Goal: Information Seeking & Learning: Find specific fact

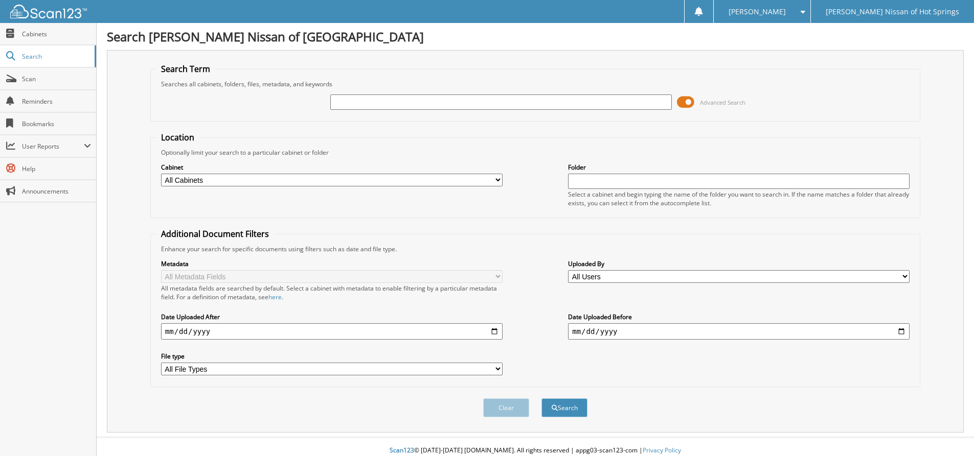
drag, startPoint x: 689, startPoint y: 99, endPoint x: 677, endPoint y: 103, distance: 12.3
click at [688, 99] on span at bounding box center [685, 102] width 17 height 15
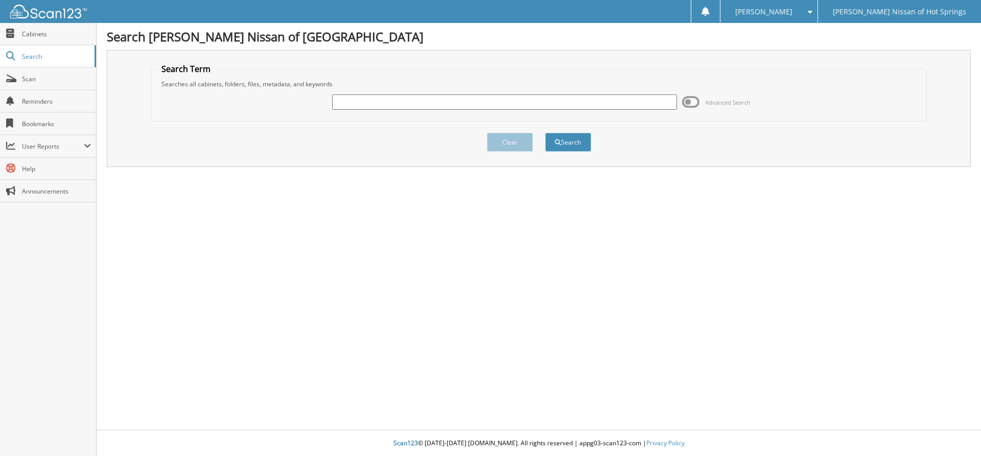
click at [574, 105] on input "text" at bounding box center [504, 102] width 345 height 15
type input "831010"
click at [559, 145] on span "submit" at bounding box center [558, 143] width 6 height 6
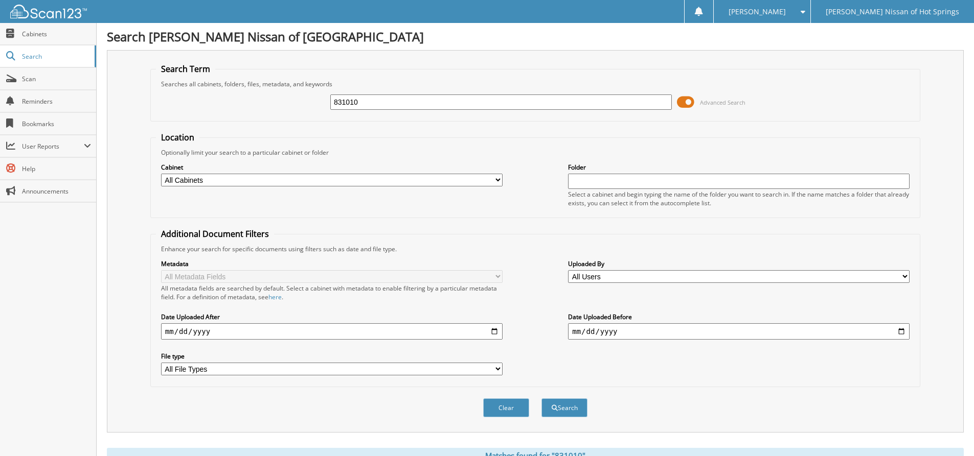
click at [688, 102] on span at bounding box center [685, 102] width 17 height 15
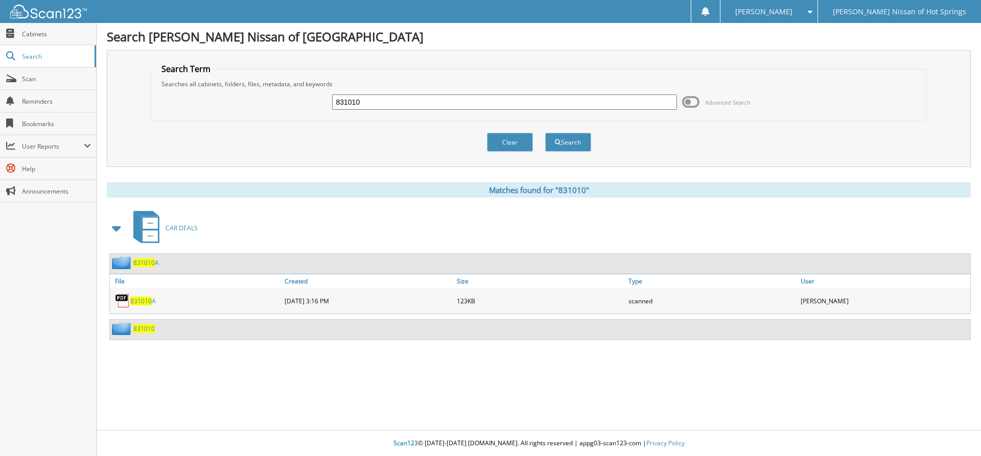
click at [145, 330] on span "831010" at bounding box center [143, 329] width 21 height 9
